Goal: Information Seeking & Learning: Find specific fact

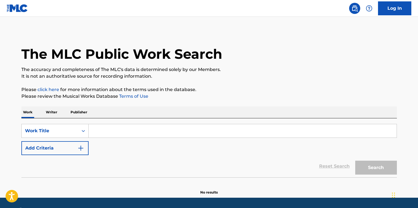
click at [117, 131] on input "Search Form" at bounding box center [243, 130] width 308 height 13
paste input "Why You"
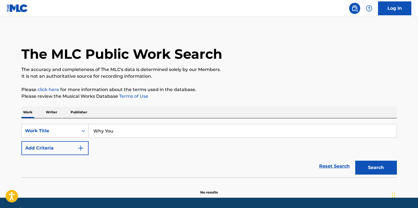
type input "Why You"
click at [68, 148] on button "Add Criteria" at bounding box center [54, 148] width 67 height 14
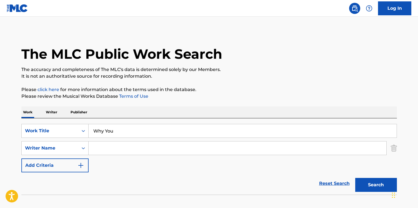
click at [109, 149] on input "Search Form" at bounding box center [238, 147] width 298 height 13
type input "[PERSON_NAME]"
click at [355, 178] on button "Search" at bounding box center [376, 185] width 42 height 14
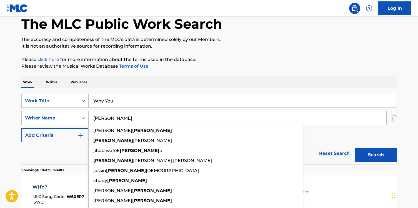
click at [195, 68] on p "Please review the Musical Works Database Terms of Use" at bounding box center [209, 66] width 376 height 7
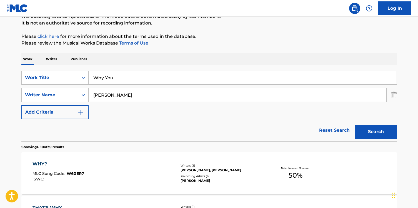
scroll to position [77, 0]
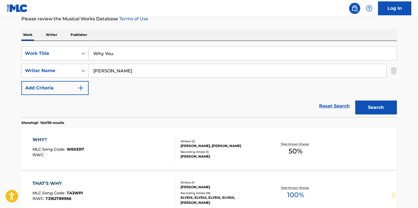
click at [386, 103] on button "Search" at bounding box center [376, 107] width 42 height 14
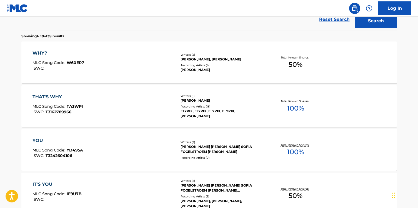
scroll to position [164, 0]
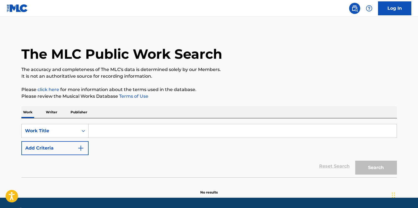
click at [127, 126] on input "Search Form" at bounding box center [243, 130] width 308 height 13
type input "w"
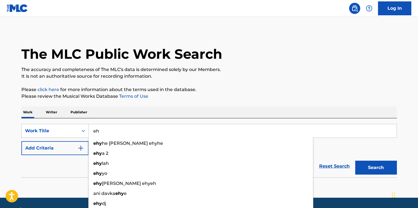
type input "e"
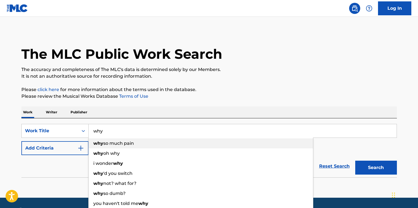
type input "why"
click at [68, 149] on button "Add Criteria" at bounding box center [54, 148] width 67 height 14
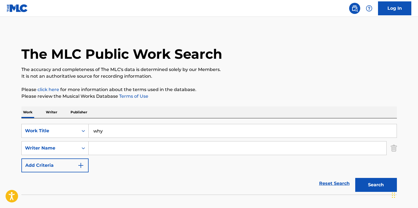
click at [101, 149] on input "Search Form" at bounding box center [238, 147] width 298 height 13
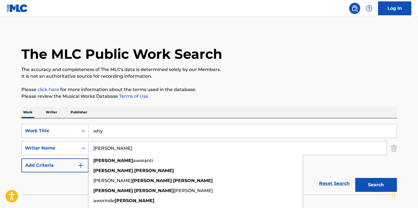
type input "[PERSON_NAME]"
click at [355, 178] on button "Search" at bounding box center [376, 185] width 42 height 14
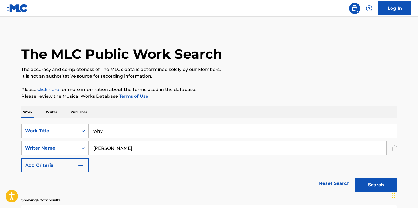
click at [122, 72] on p "The accuracy and completeness of The MLC's data is determined solely by our Mem…" at bounding box center [209, 69] width 376 height 7
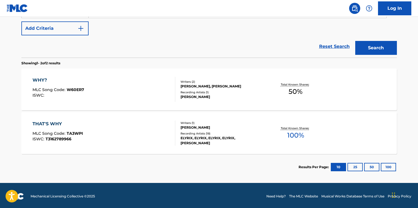
scroll to position [138, 0]
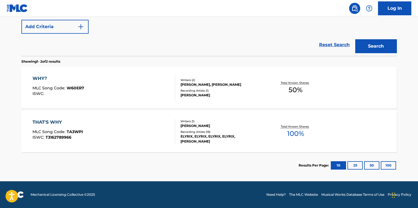
click at [116, 80] on div "WHY? MLC Song Code : W60ER7 ISWC :" at bounding box center [104, 87] width 143 height 25
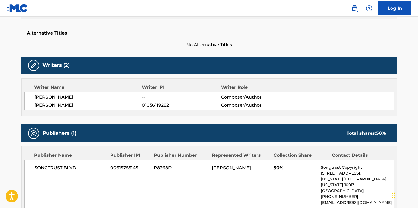
scroll to position [150, 0]
